Goal: Task Accomplishment & Management: Use online tool/utility

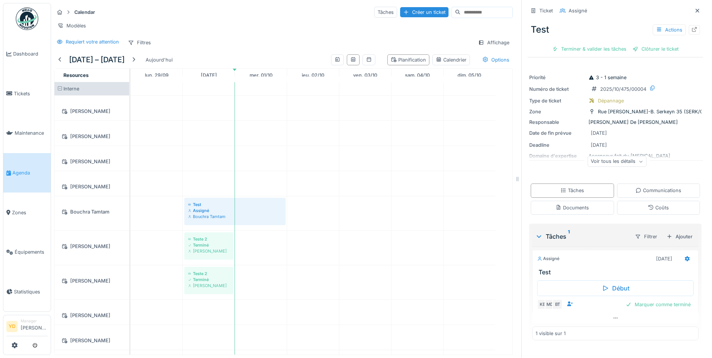
scroll to position [509, 0]
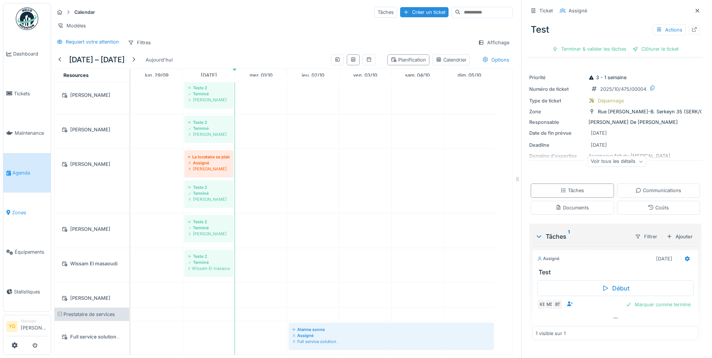
click at [25, 209] on span "Zones" at bounding box center [30, 212] width 36 height 7
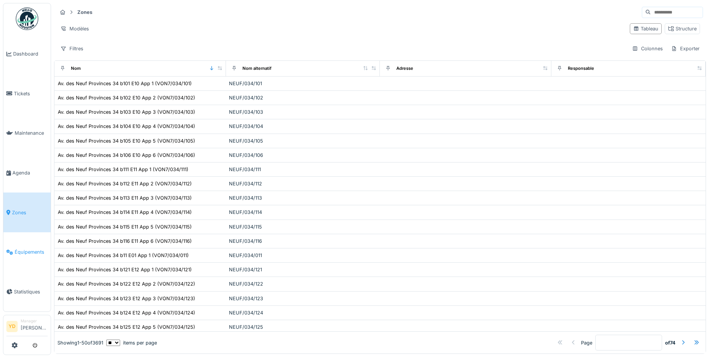
click at [25, 248] on span "Équipements" at bounding box center [31, 251] width 33 height 7
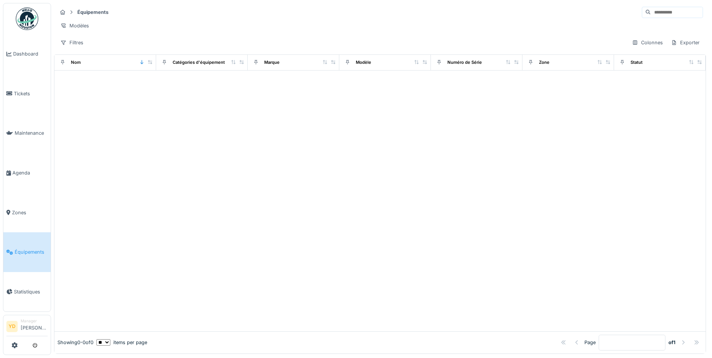
click at [26, 288] on span "Statistiques" at bounding box center [31, 291] width 34 height 7
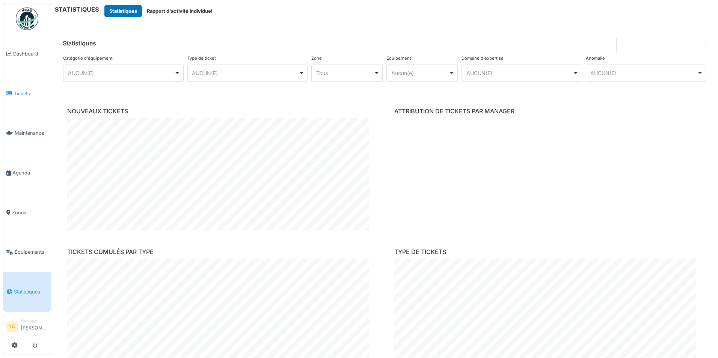
click at [27, 90] on span "Tickets" at bounding box center [31, 93] width 34 height 7
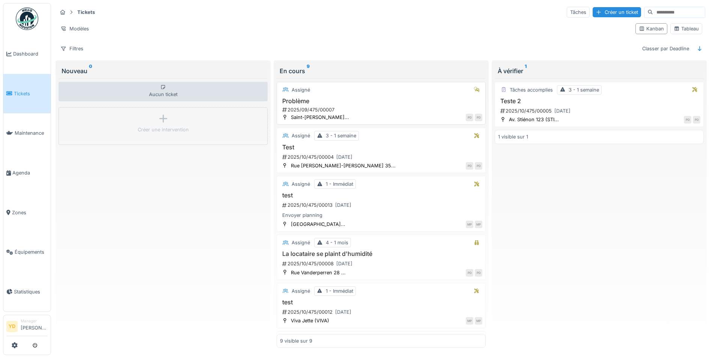
click at [316, 98] on h3 "Problème" at bounding box center [381, 101] width 202 height 7
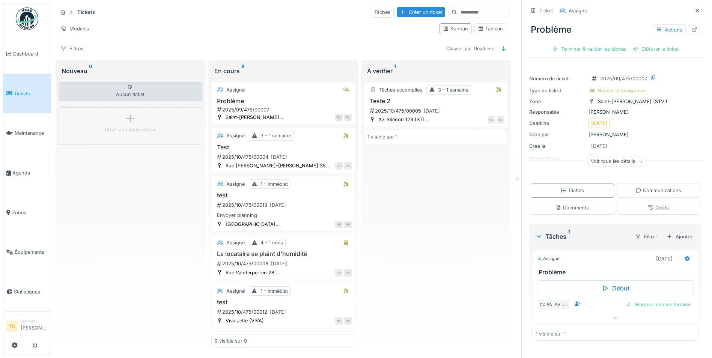
click at [610, 156] on div "Voir tous les détails" at bounding box center [616, 161] width 59 height 11
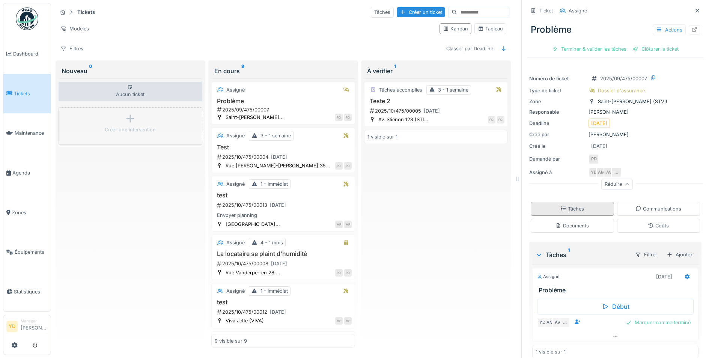
click at [572, 208] on div "Tâches" at bounding box center [572, 209] width 83 height 14
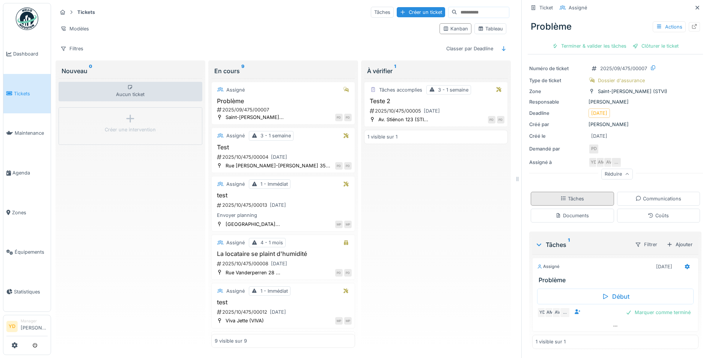
click at [569, 195] on div "Tâches" at bounding box center [572, 198] width 24 height 7
click at [573, 212] on div "Documents" at bounding box center [571, 215] width 33 height 7
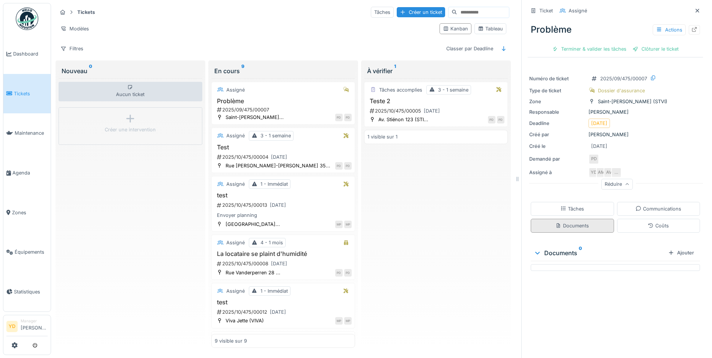
scroll to position [0, 0]
click at [584, 202] on div "Tâches" at bounding box center [572, 209] width 83 height 14
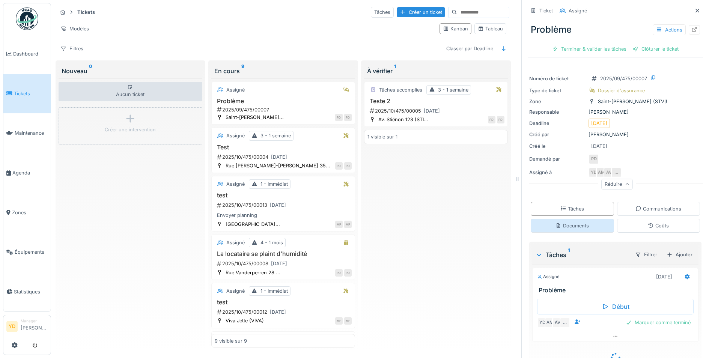
click at [584, 220] on div "Documents" at bounding box center [572, 226] width 83 height 14
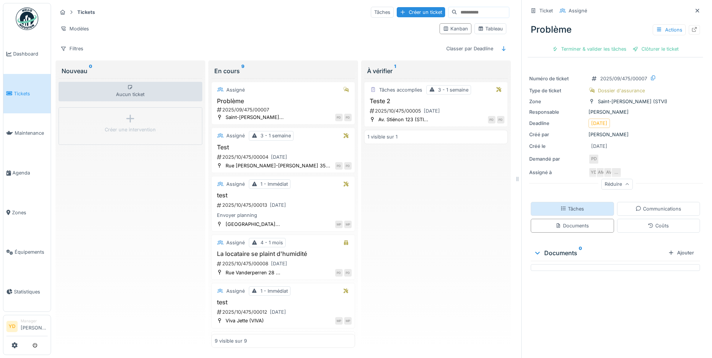
click at [581, 205] on div "Tâches" at bounding box center [572, 209] width 83 height 14
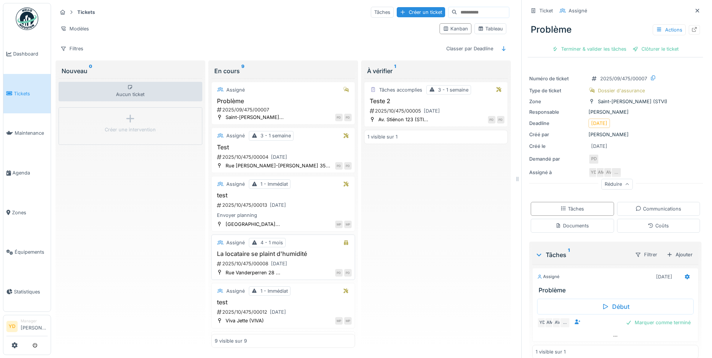
click at [285, 253] on div "La locataire se plaint d'humidité 2025/10/475/00008 [DATE]" at bounding box center [283, 259] width 137 height 18
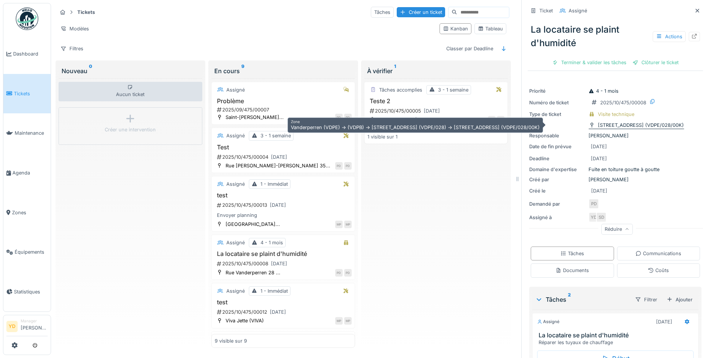
click at [629, 122] on div "[STREET_ADDRESS] (VDPE/028/00K)" at bounding box center [641, 125] width 86 height 7
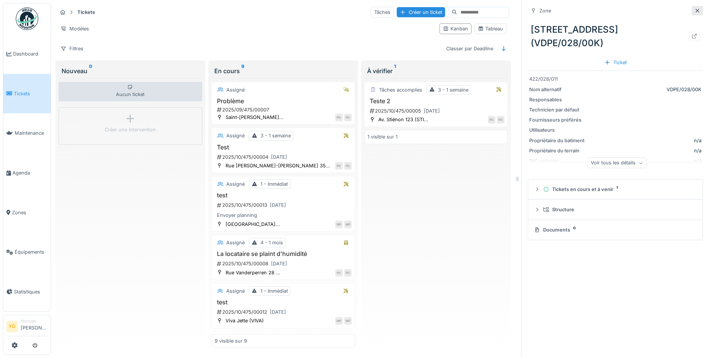
click at [694, 8] on icon at bounding box center [697, 10] width 6 height 5
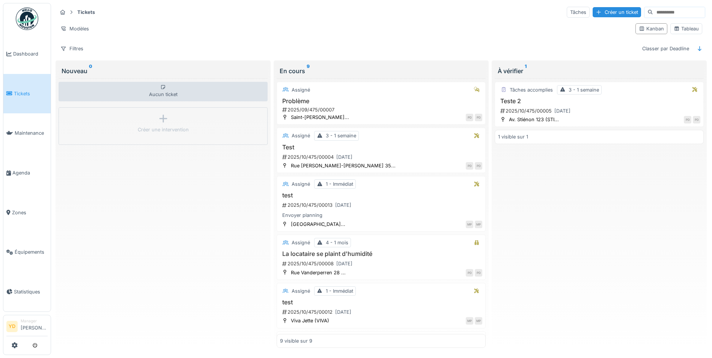
scroll to position [5, 0]
click at [323, 250] on h3 "La locataire se plaint d'humidité" at bounding box center [381, 253] width 202 height 7
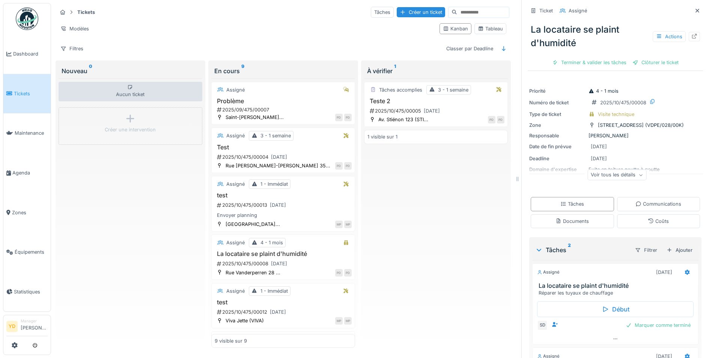
click at [594, 170] on div "Voir tous les détails" at bounding box center [616, 175] width 59 height 11
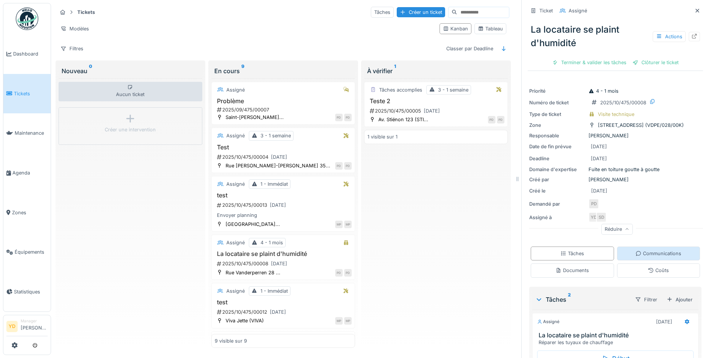
click at [635, 251] on icon at bounding box center [638, 253] width 6 height 5
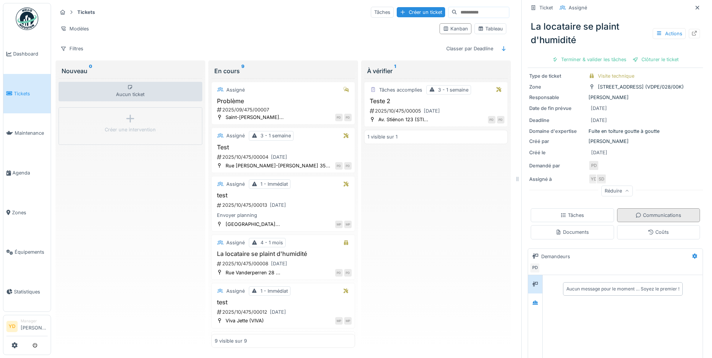
scroll to position [119, 0]
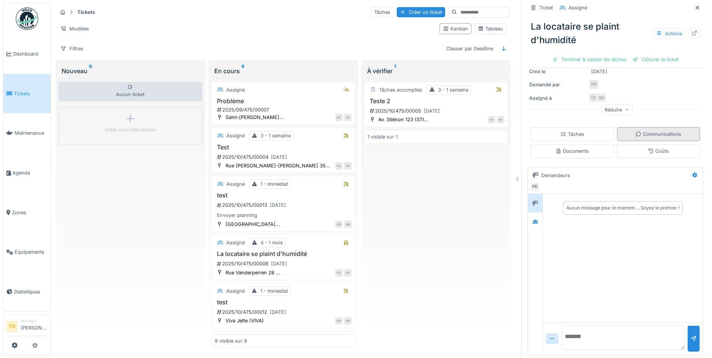
click at [617, 127] on div "Communications" at bounding box center [658, 134] width 83 height 14
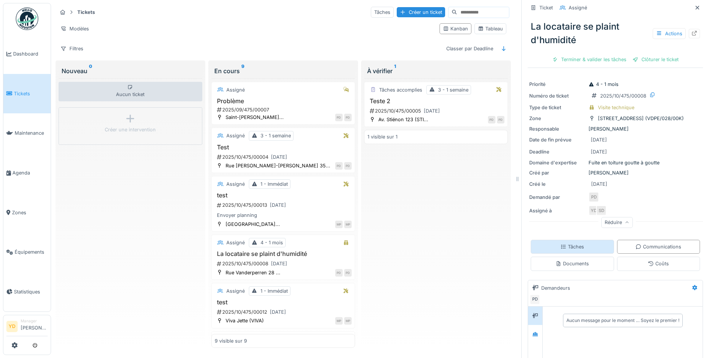
click at [584, 242] on div "Tâches" at bounding box center [572, 247] width 83 height 14
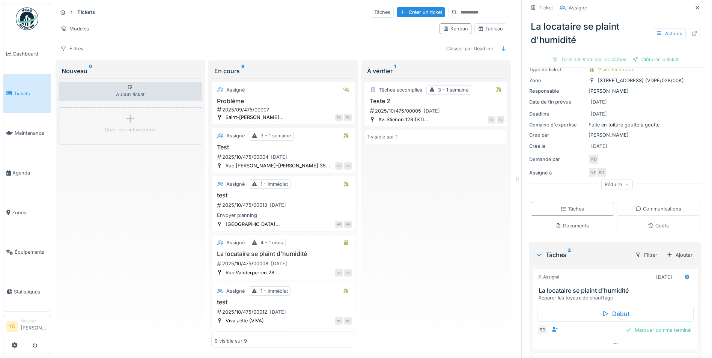
scroll to position [44, 0]
click at [624, 219] on div "Coûts" at bounding box center [658, 226] width 83 height 14
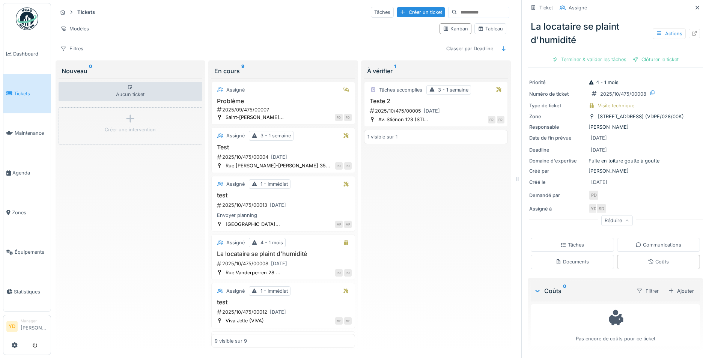
scroll to position [0, 0]
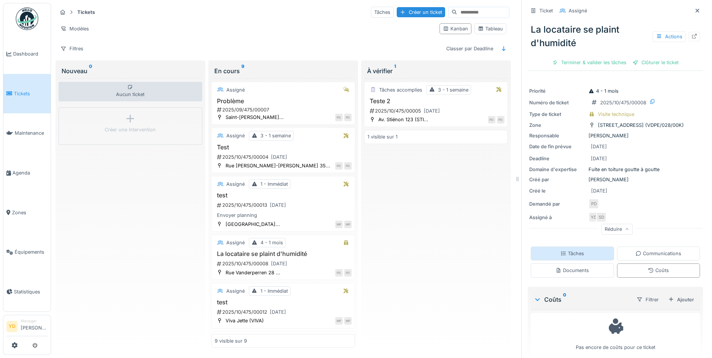
click at [570, 250] on div "Tâches" at bounding box center [572, 253] width 24 height 7
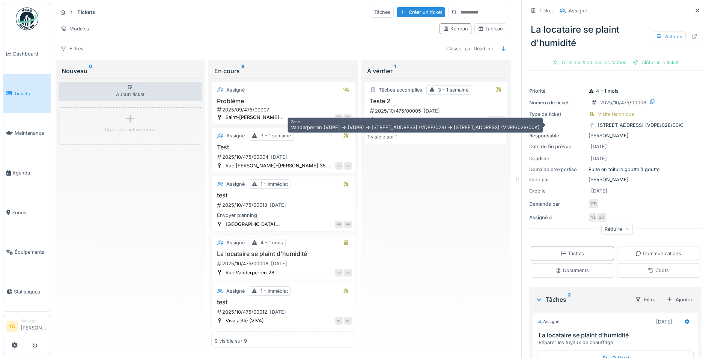
click at [612, 122] on div "[STREET_ADDRESS] (VDPE/028/00K)" at bounding box center [641, 125] width 86 height 7
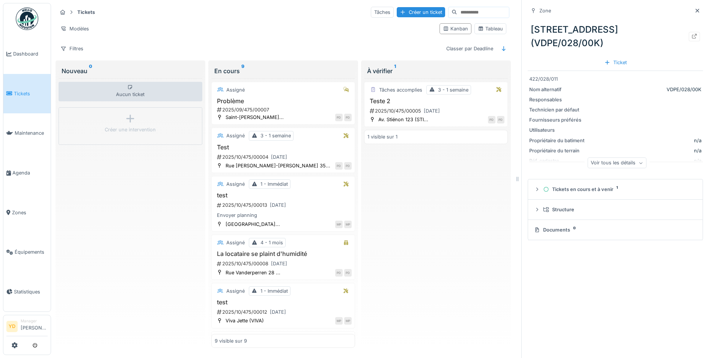
click at [597, 158] on div "Voir tous les détails" at bounding box center [616, 163] width 59 height 11
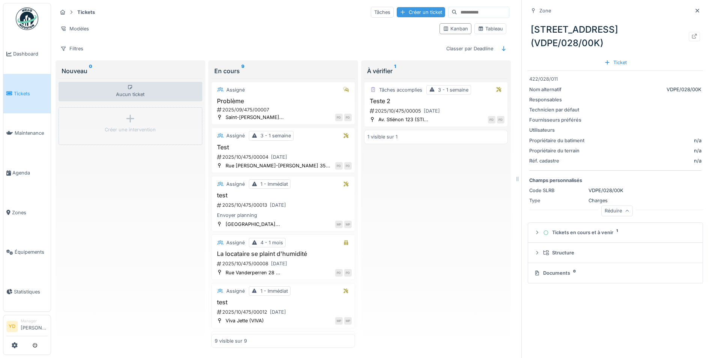
click at [397, 7] on div "Créer un ticket" at bounding box center [421, 12] width 48 height 10
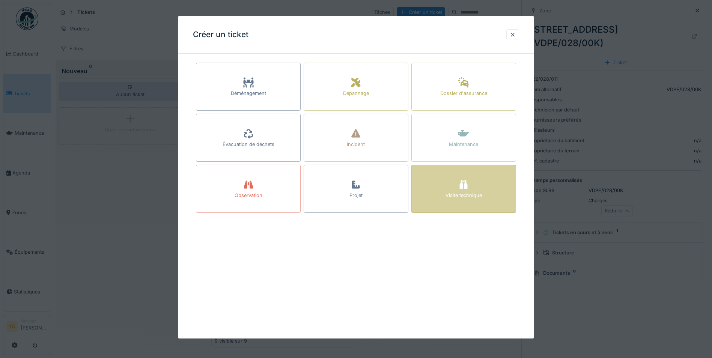
click at [449, 185] on div "Visite technique" at bounding box center [463, 189] width 105 height 48
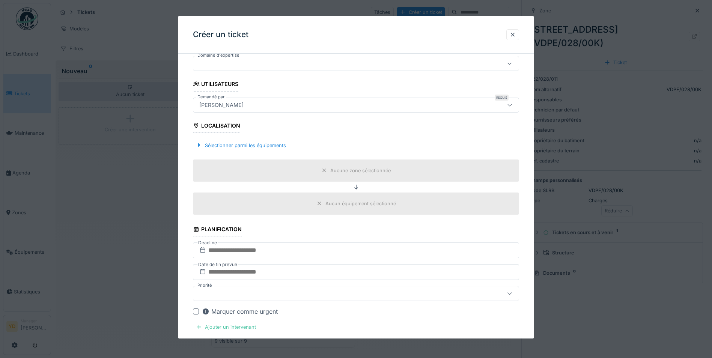
scroll to position [150, 0]
click at [253, 145] on div "Sélectionner parmi les équipements" at bounding box center [241, 145] width 96 height 10
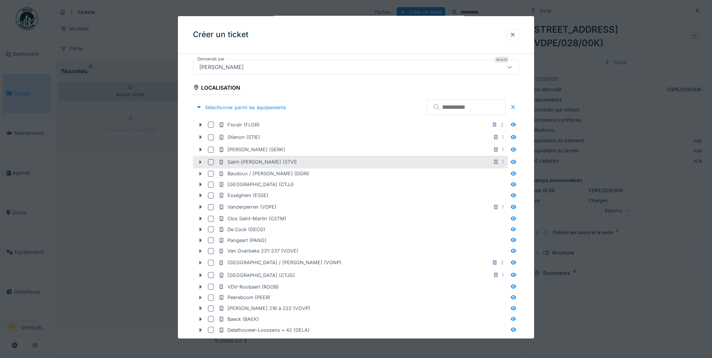
scroll to position [225, 0]
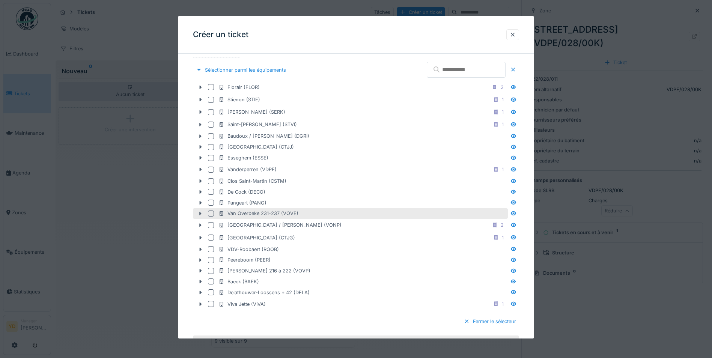
click at [212, 214] on div at bounding box center [211, 214] width 6 height 6
click at [514, 212] on icon at bounding box center [513, 213] width 6 height 5
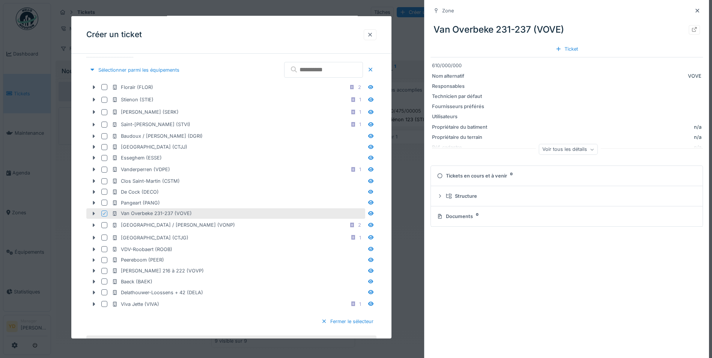
click at [367, 37] on div at bounding box center [370, 34] width 13 height 11
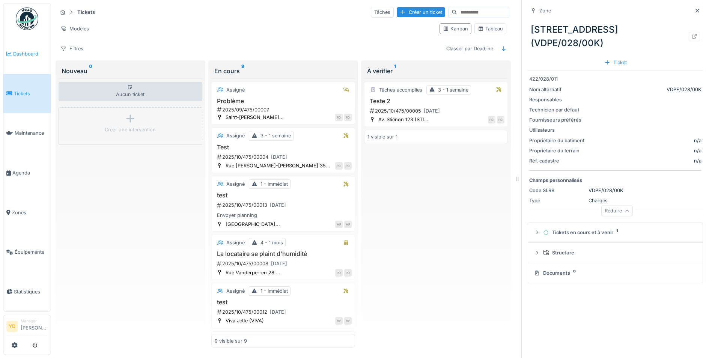
click at [21, 58] on link "Dashboard" at bounding box center [26, 54] width 47 height 40
